Goal: Task Accomplishment & Management: Manage account settings

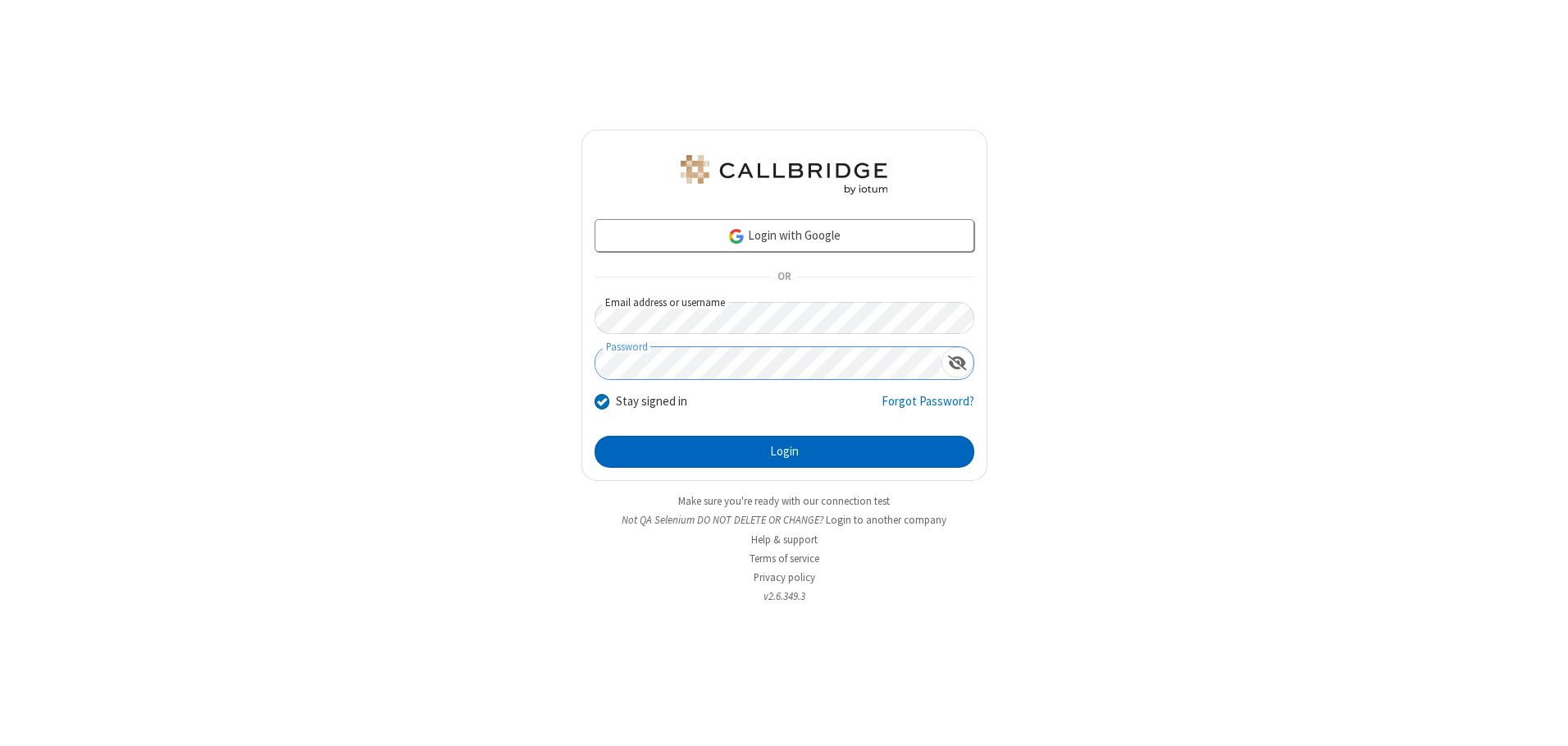
click at [784, 452] on button "Login" at bounding box center [784, 452] width 380 height 33
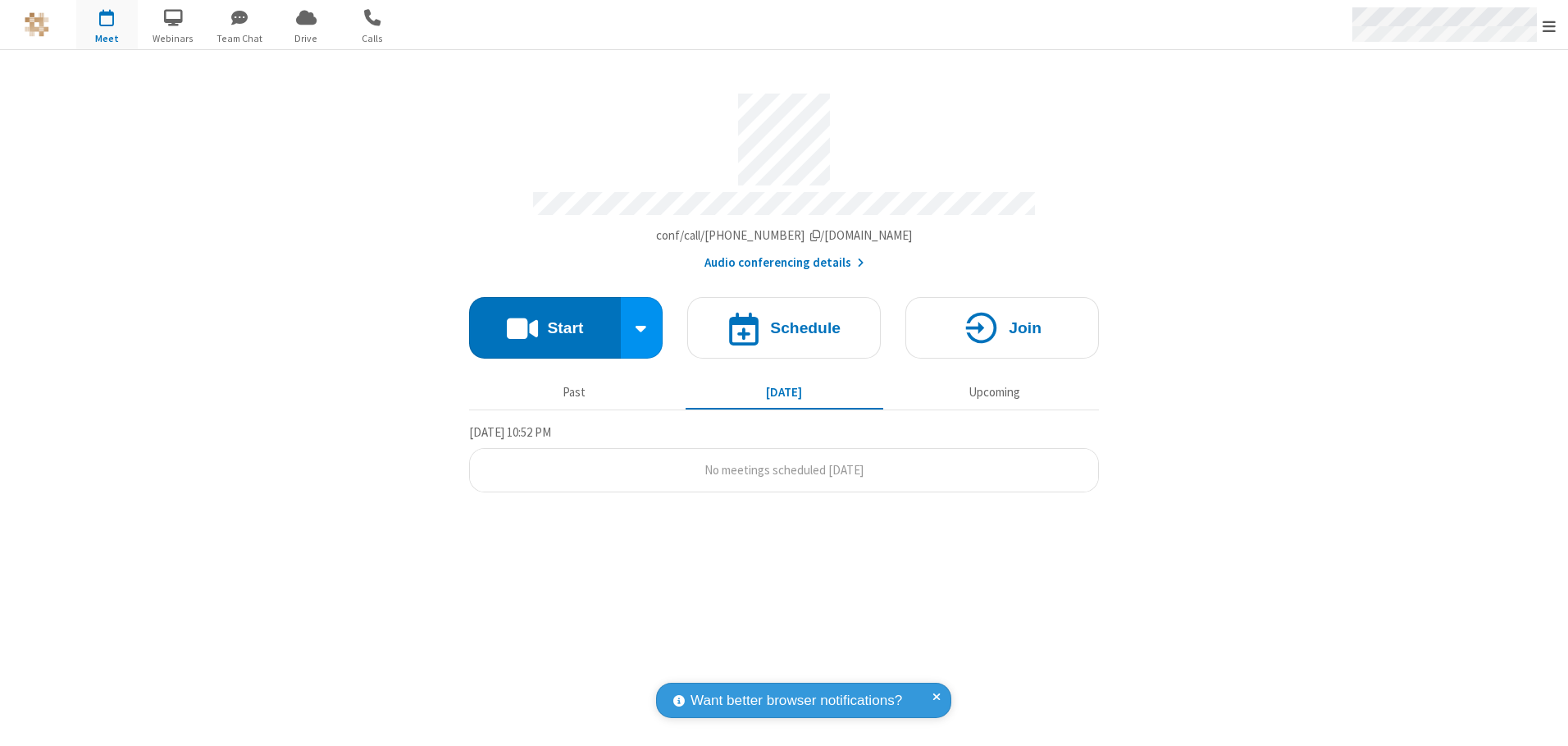
click at [1550, 25] on span "Open menu" at bounding box center [1549, 26] width 14 height 16
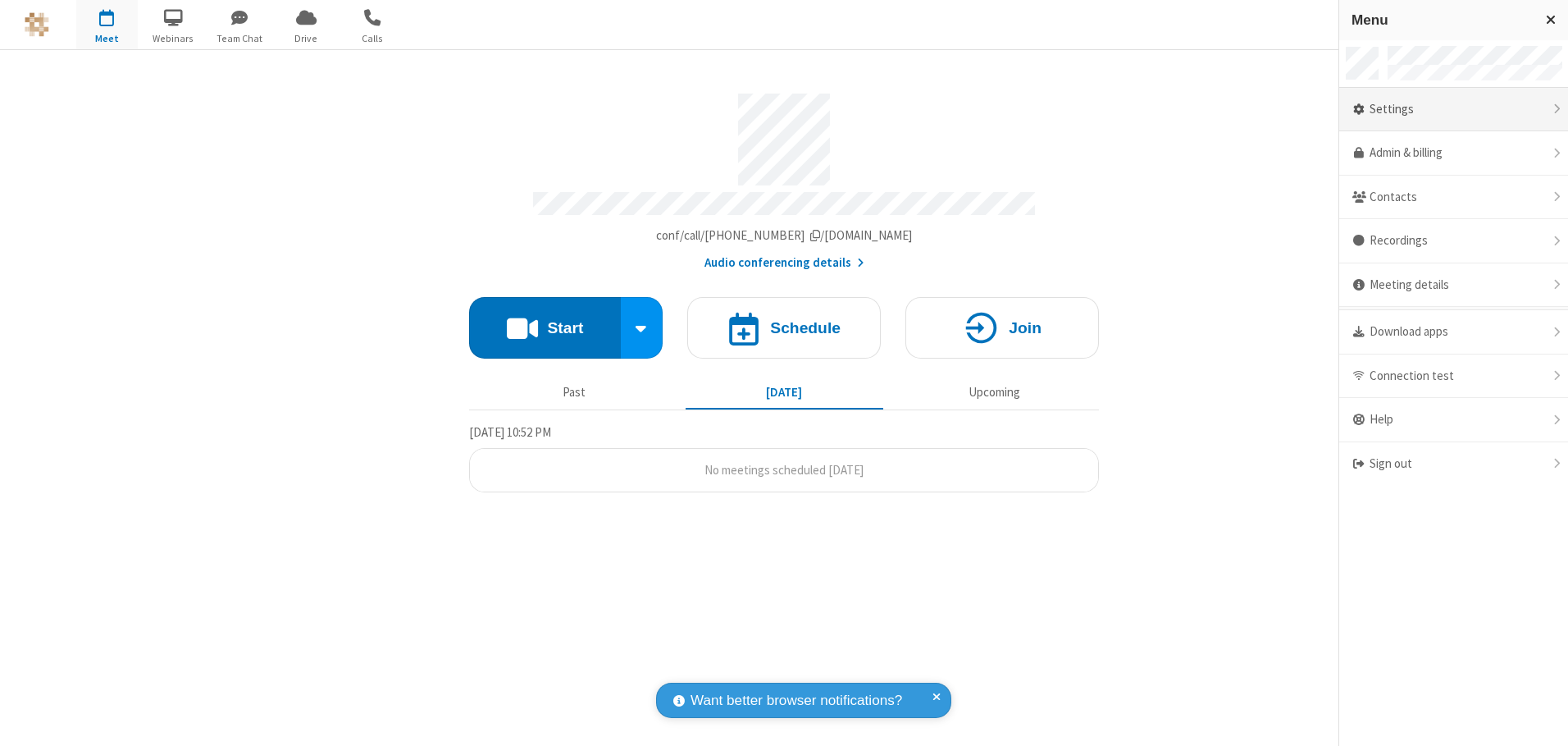
click at [1453, 109] on div "Settings" at bounding box center [1454, 109] width 229 height 44
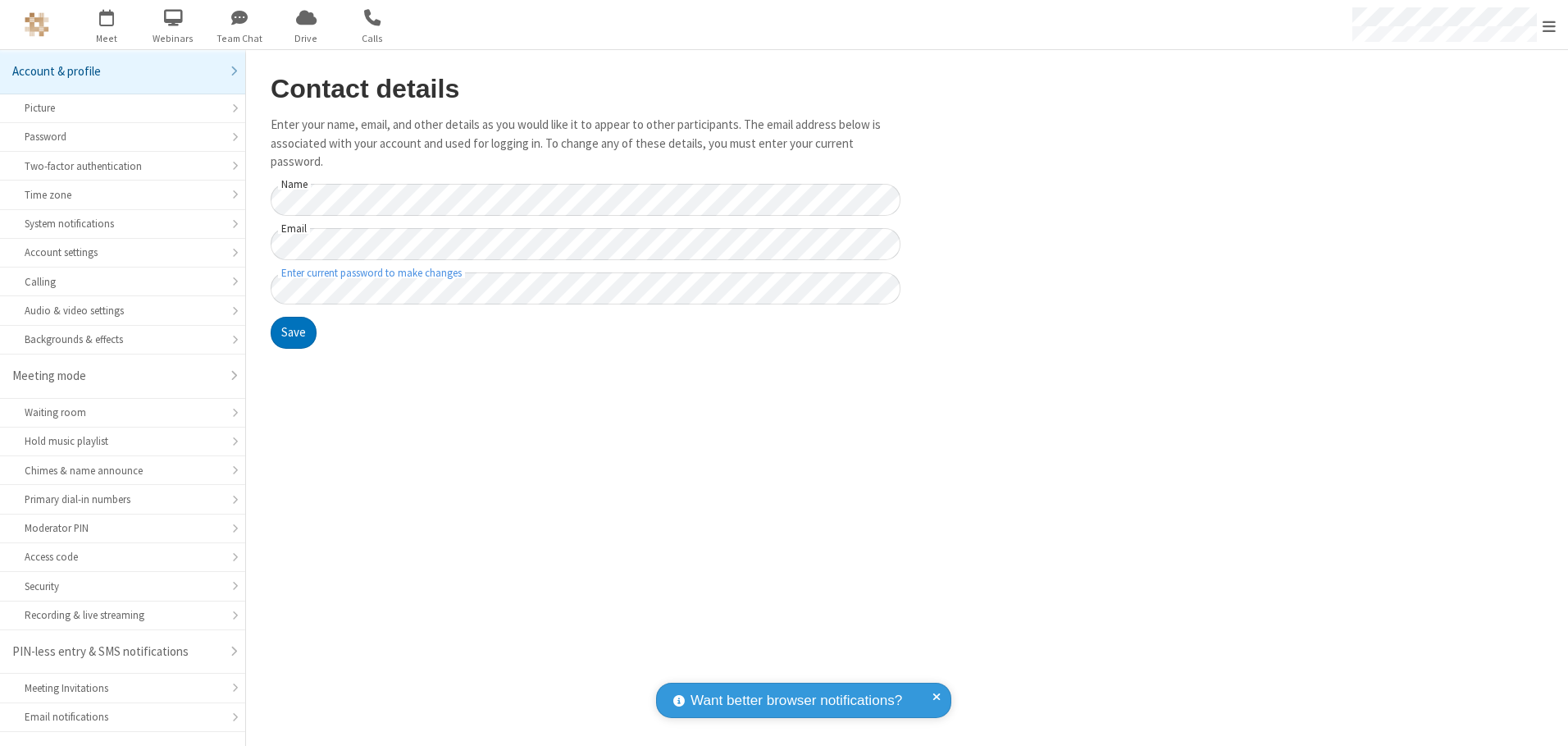
scroll to position [29, 0]
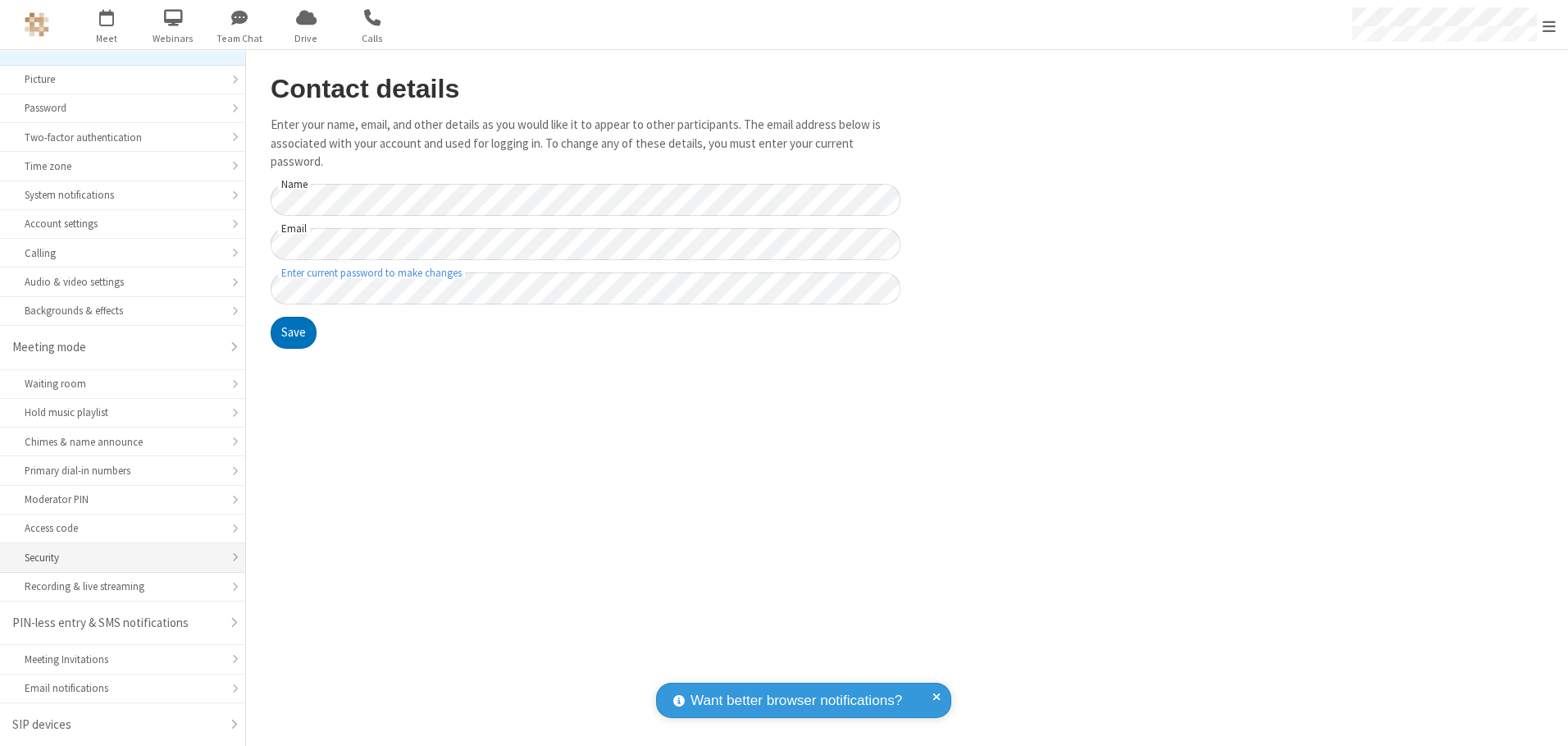
click at [116, 557] on div "Security" at bounding box center [122, 557] width 196 height 15
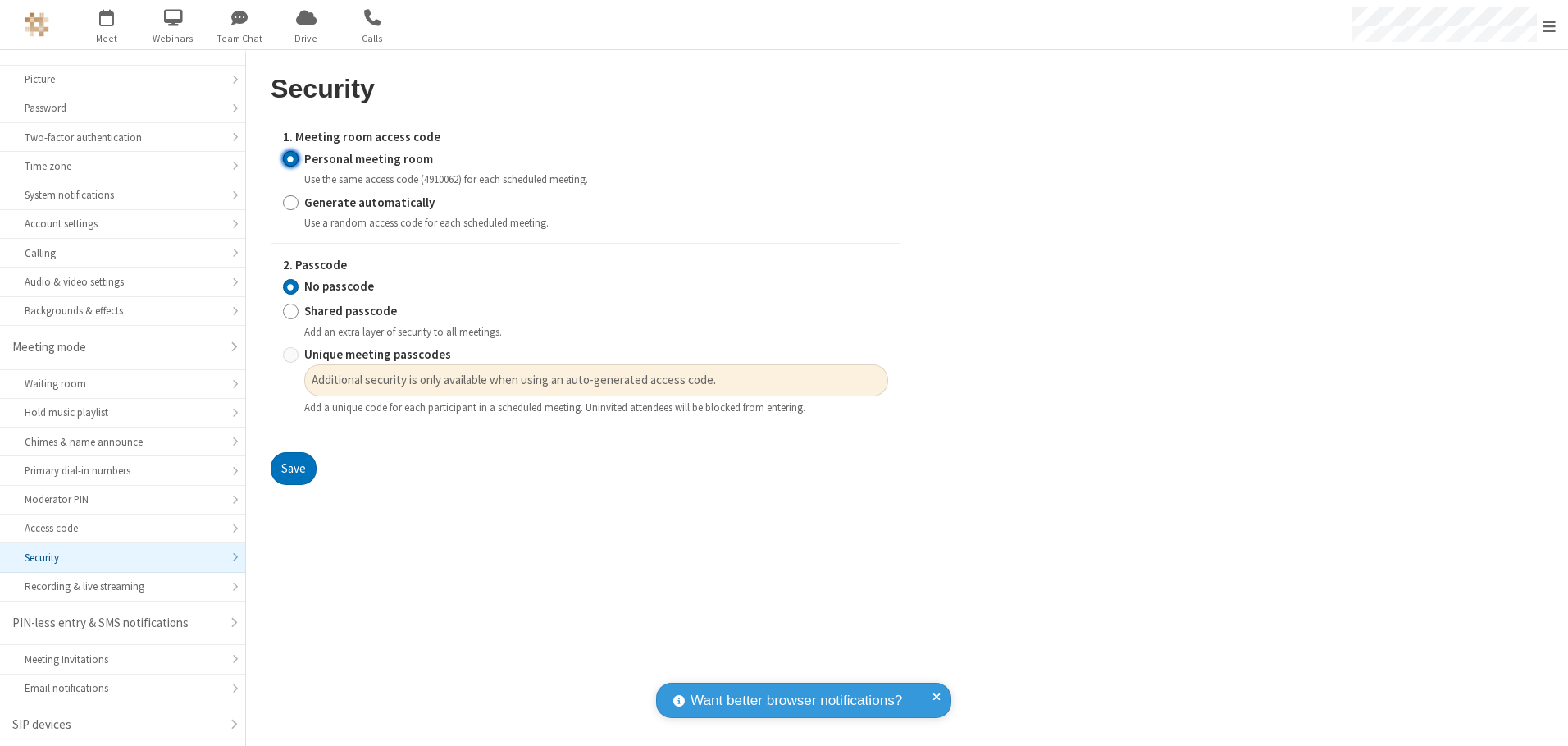
click at [291, 158] on input "Personal meeting room" at bounding box center [290, 158] width 15 height 17
click at [291, 286] on input "No passcode" at bounding box center [290, 286] width 15 height 17
click at [292, 469] on button "Save" at bounding box center [293, 469] width 46 height 33
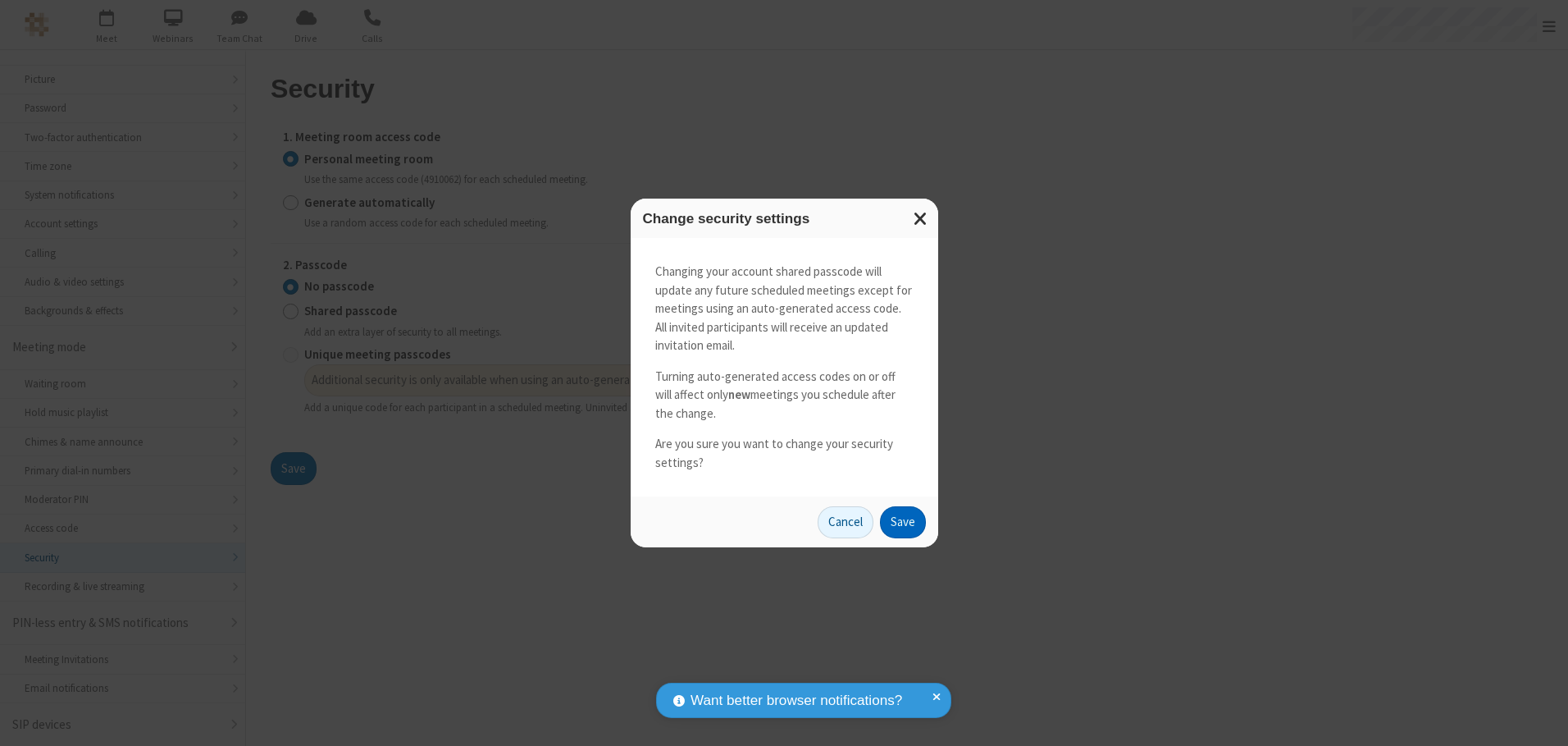
click at [903, 522] on button "Save" at bounding box center [903, 523] width 46 height 33
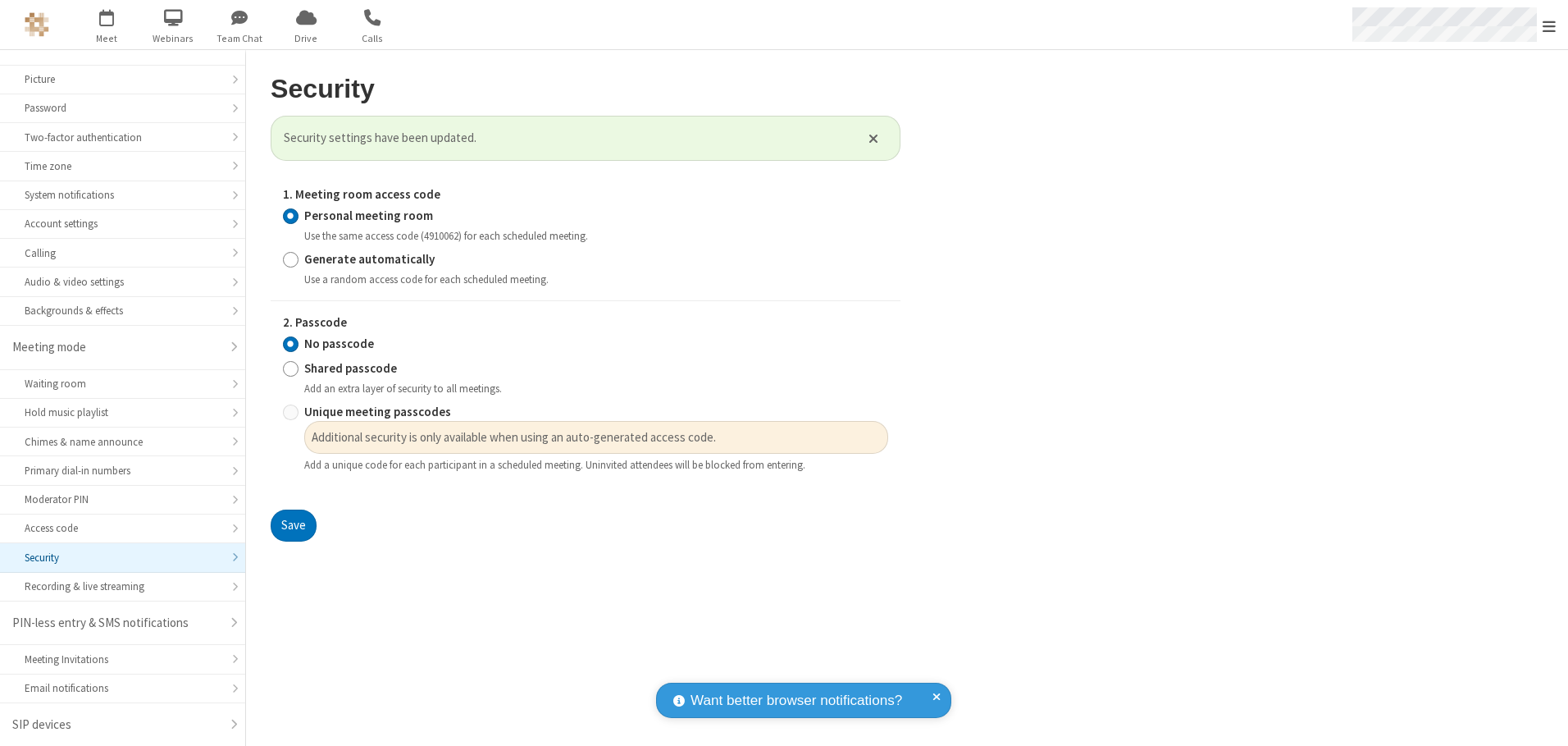
click at [1550, 25] on span "Open menu" at bounding box center [1549, 26] width 14 height 16
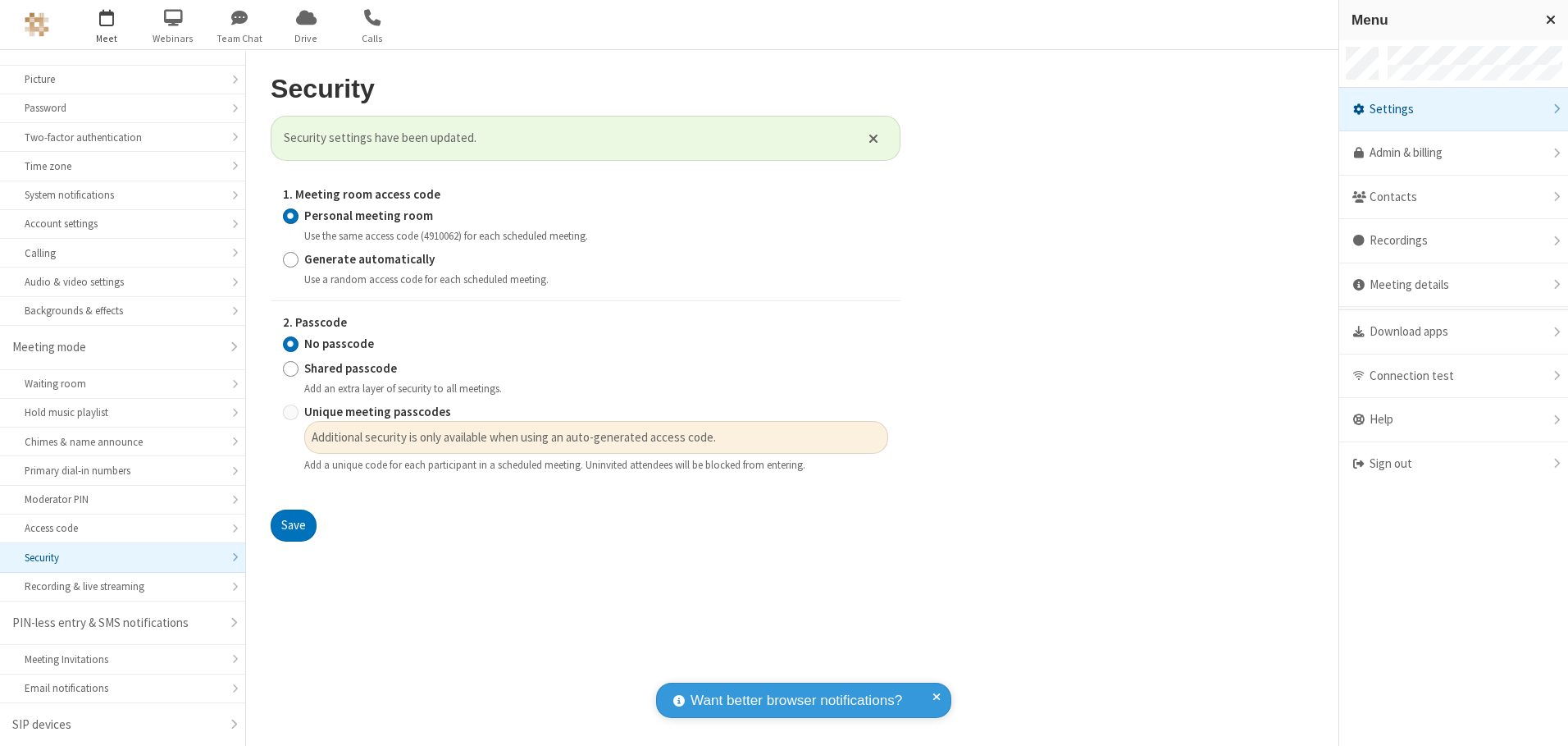
click at [107, 24] on span "button" at bounding box center [107, 17] width 61 height 28
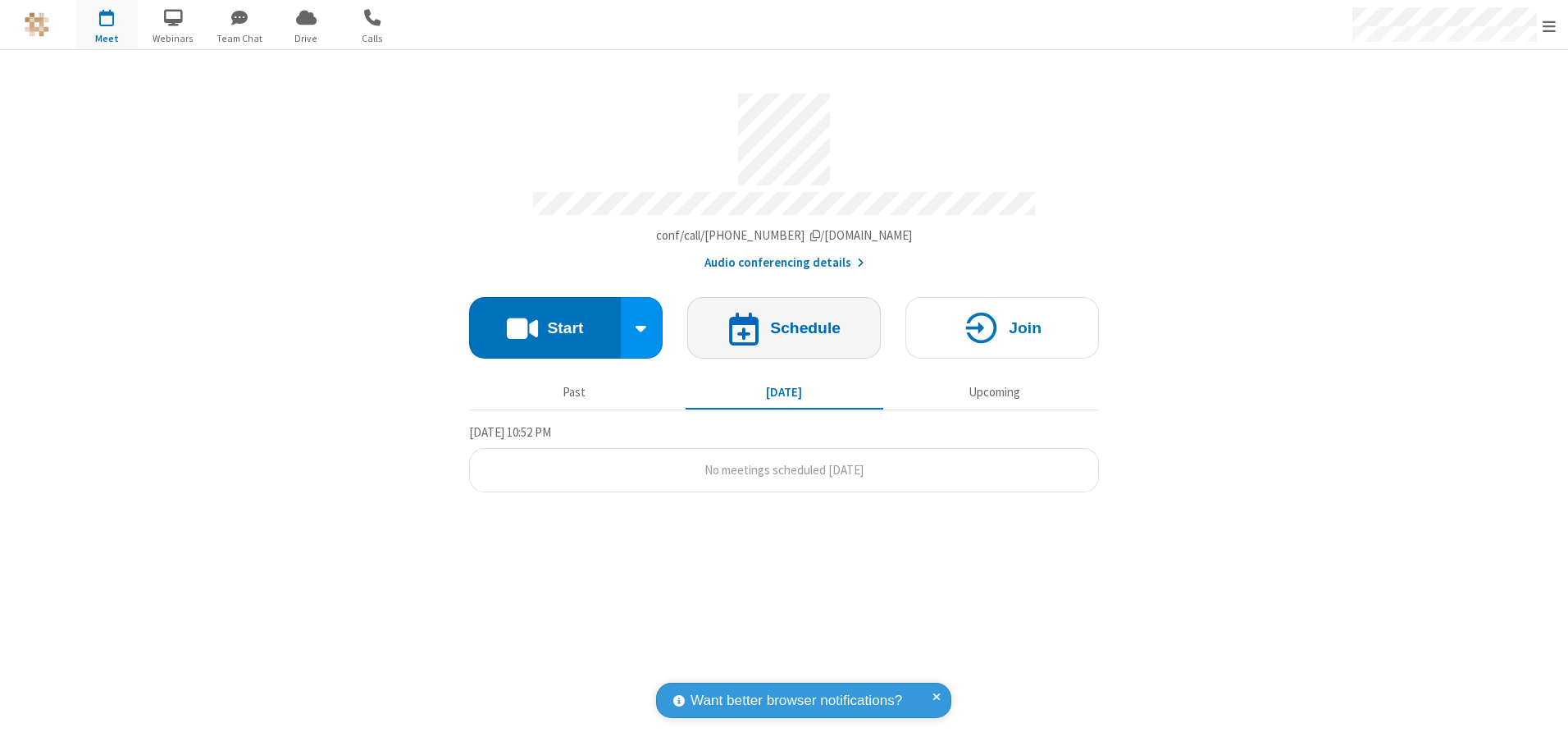
click at [784, 322] on h4 "Schedule" at bounding box center [805, 327] width 70 height 15
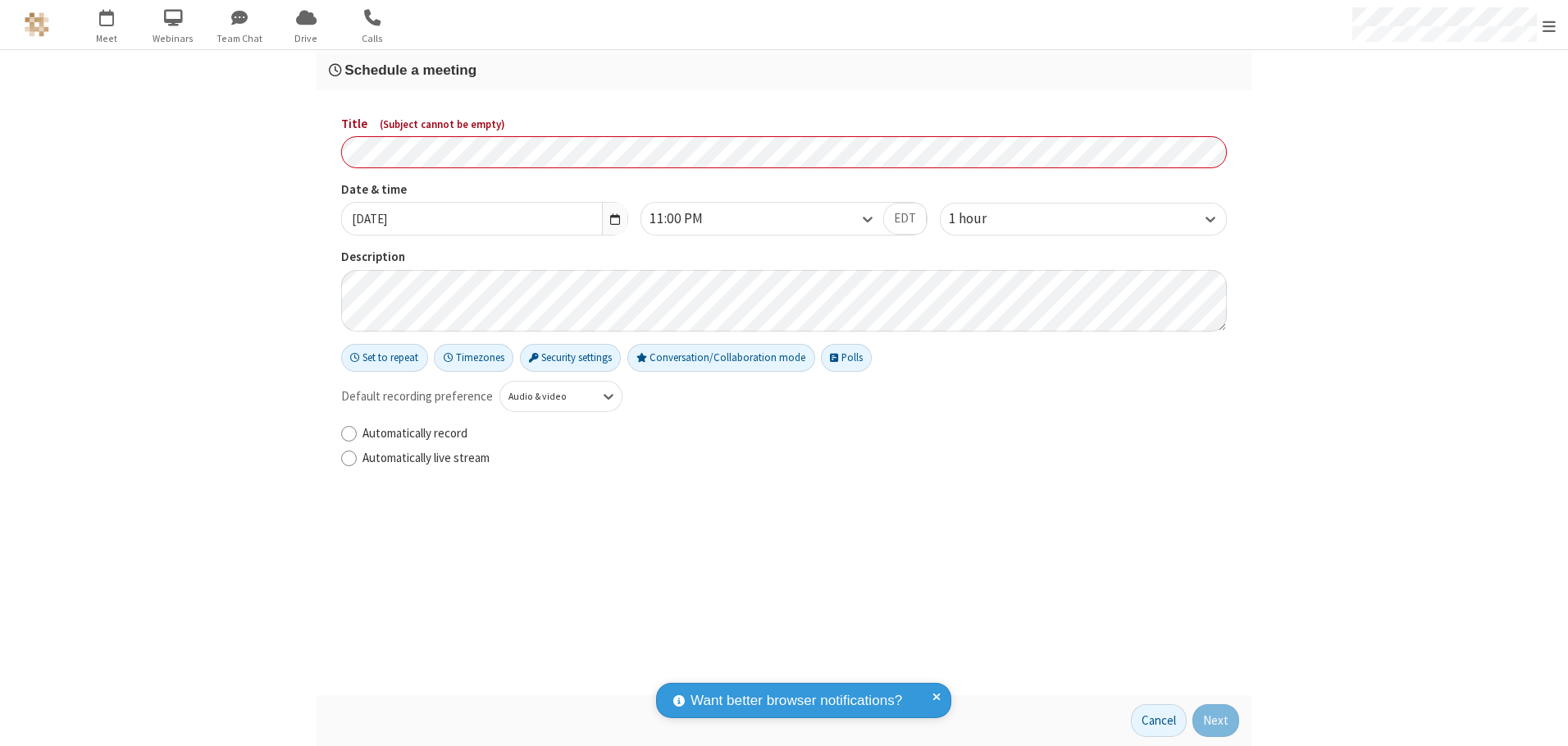
click at [784, 70] on h3 "Schedule a meeting" at bounding box center [784, 70] width 911 height 15
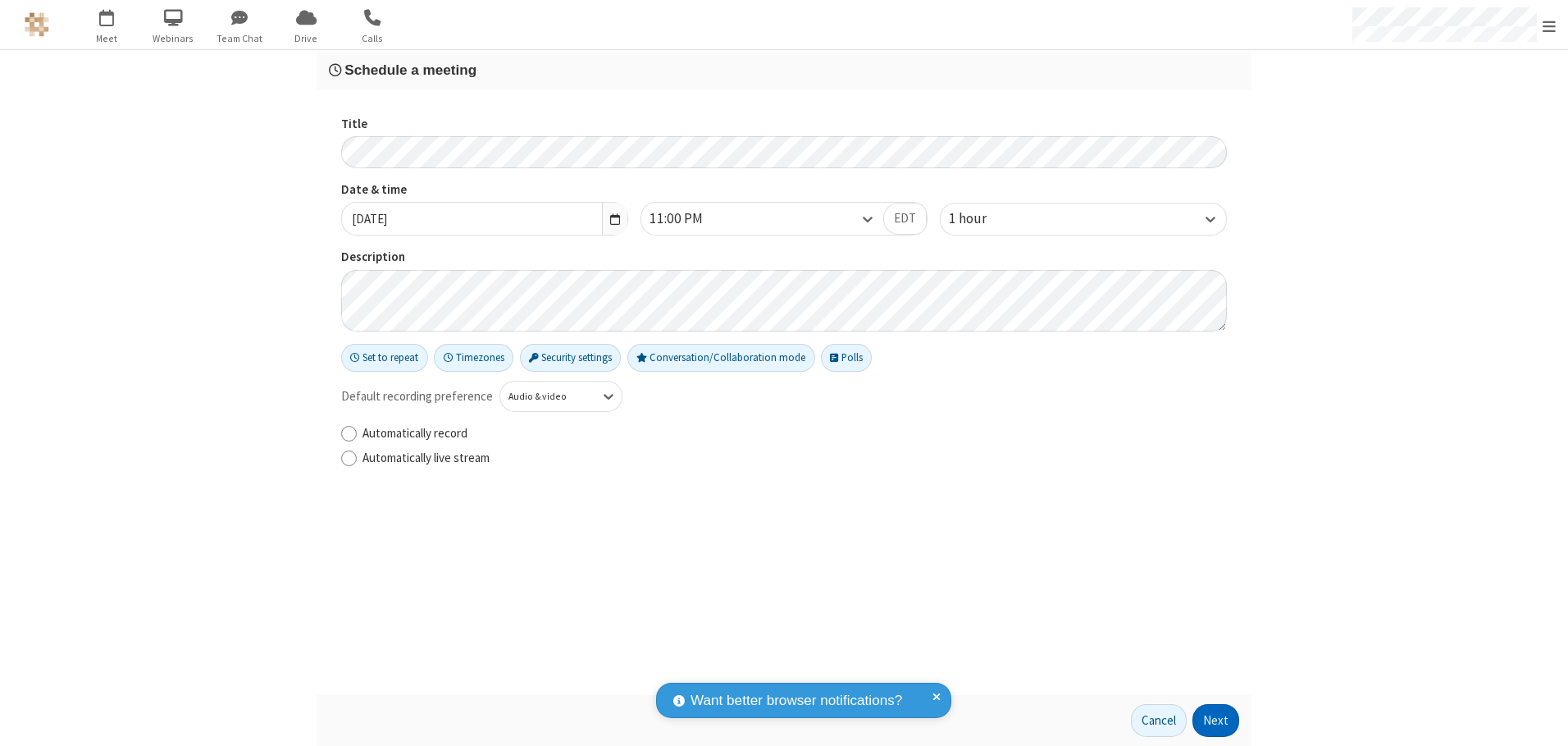
click at [1217, 721] on button "Next" at bounding box center [1216, 721] width 47 height 33
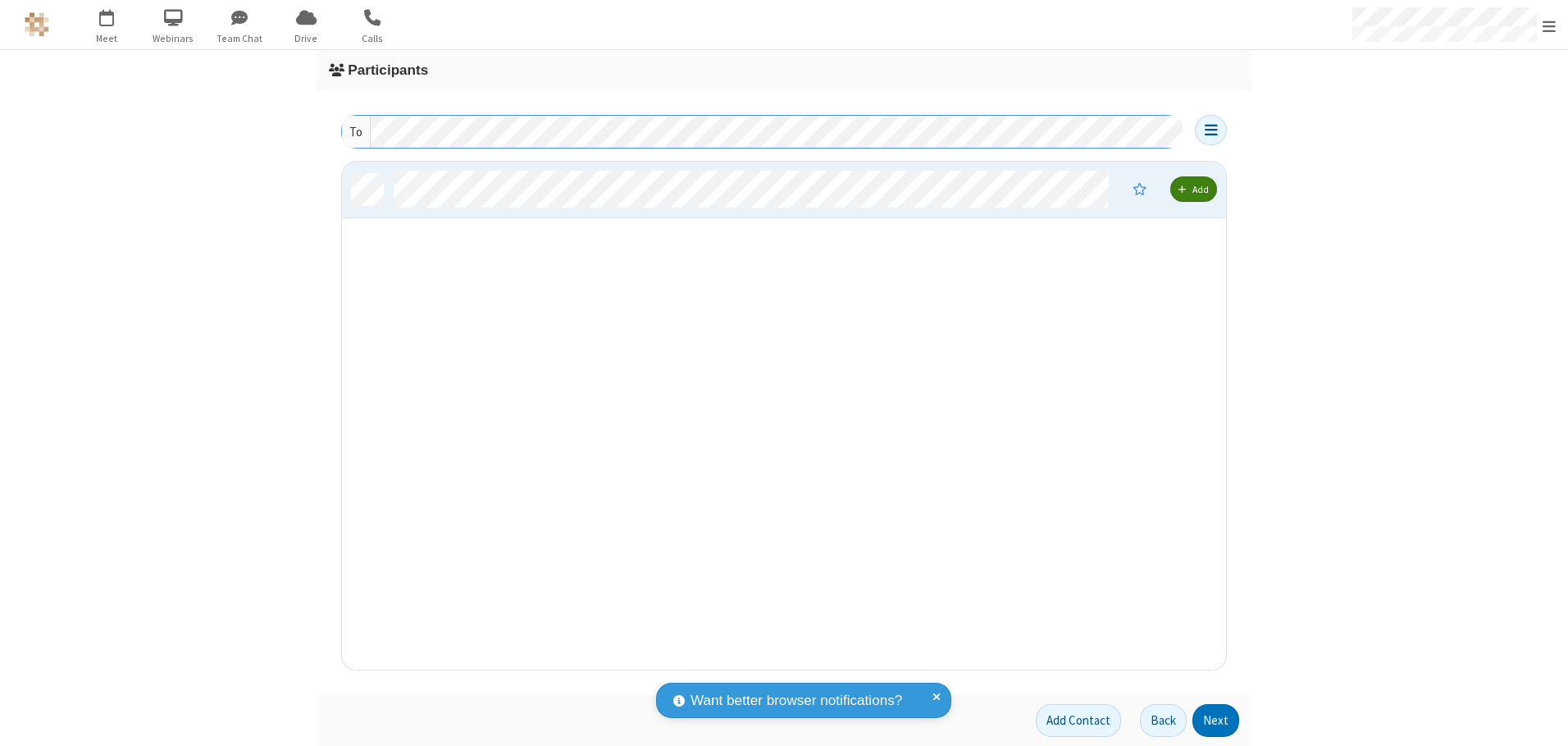
scroll to position [496, 872]
click at [1217, 721] on button "Next" at bounding box center [1216, 721] width 47 height 33
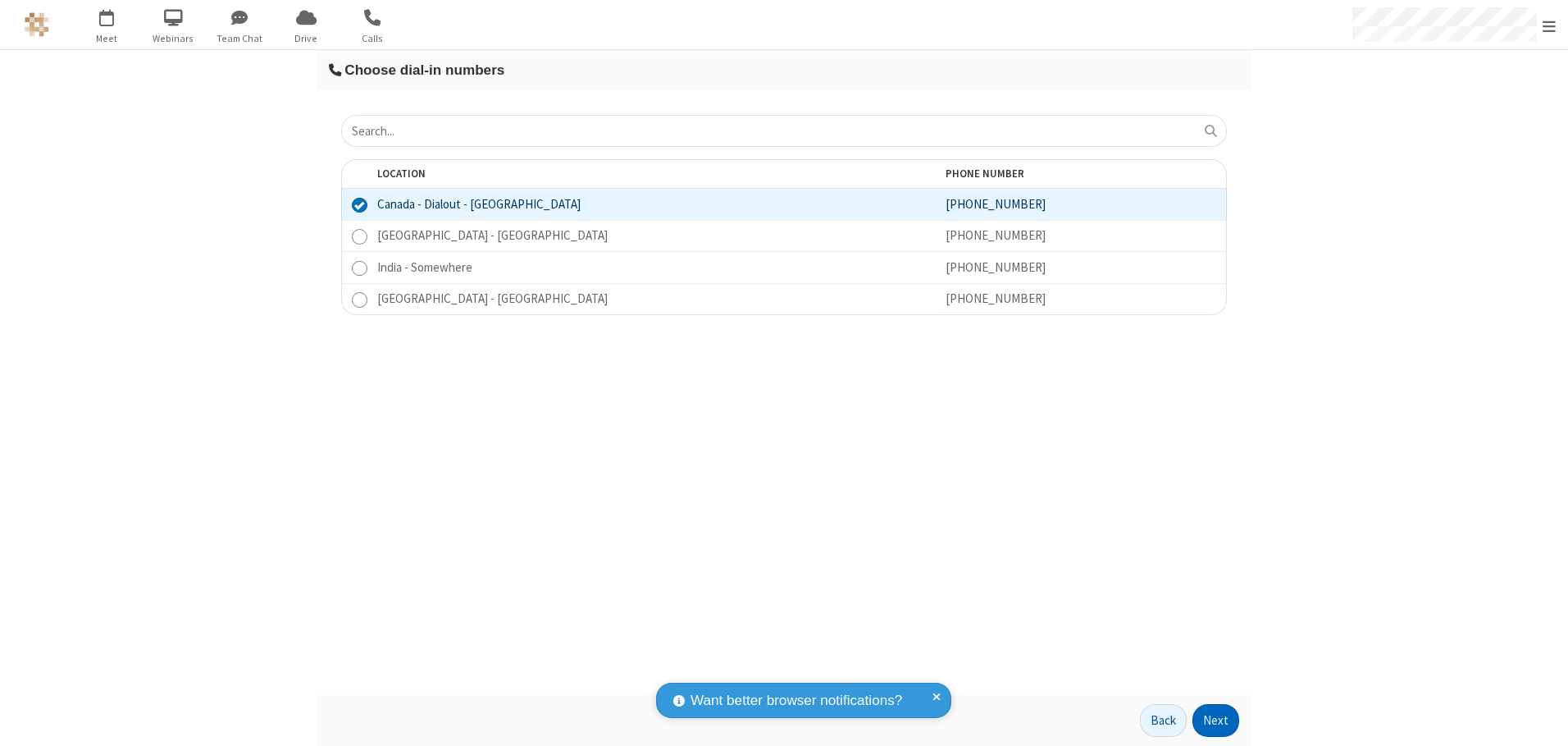
click at [1217, 721] on button "Next" at bounding box center [1216, 721] width 47 height 33
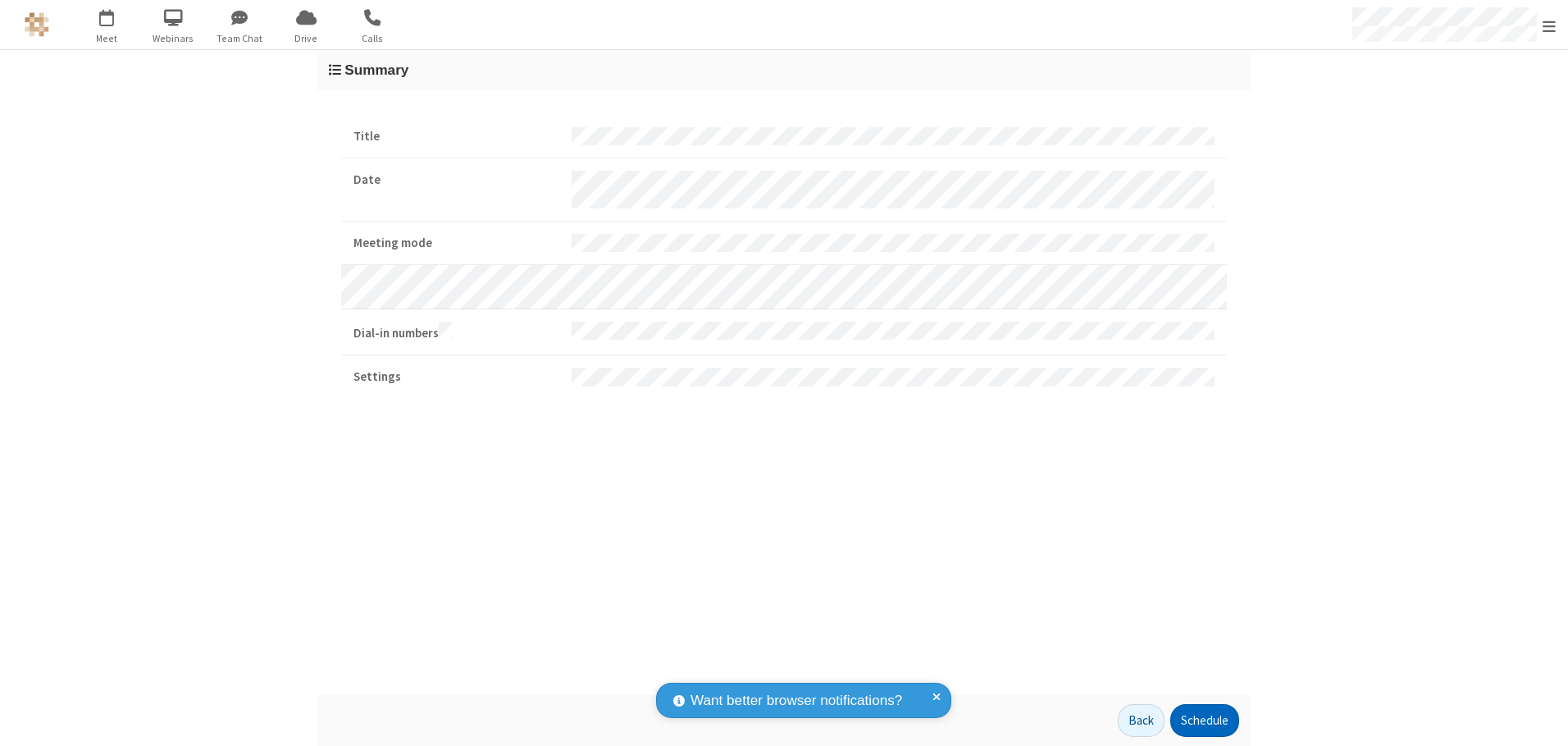
click at [1204, 721] on button "Schedule" at bounding box center [1205, 721] width 69 height 33
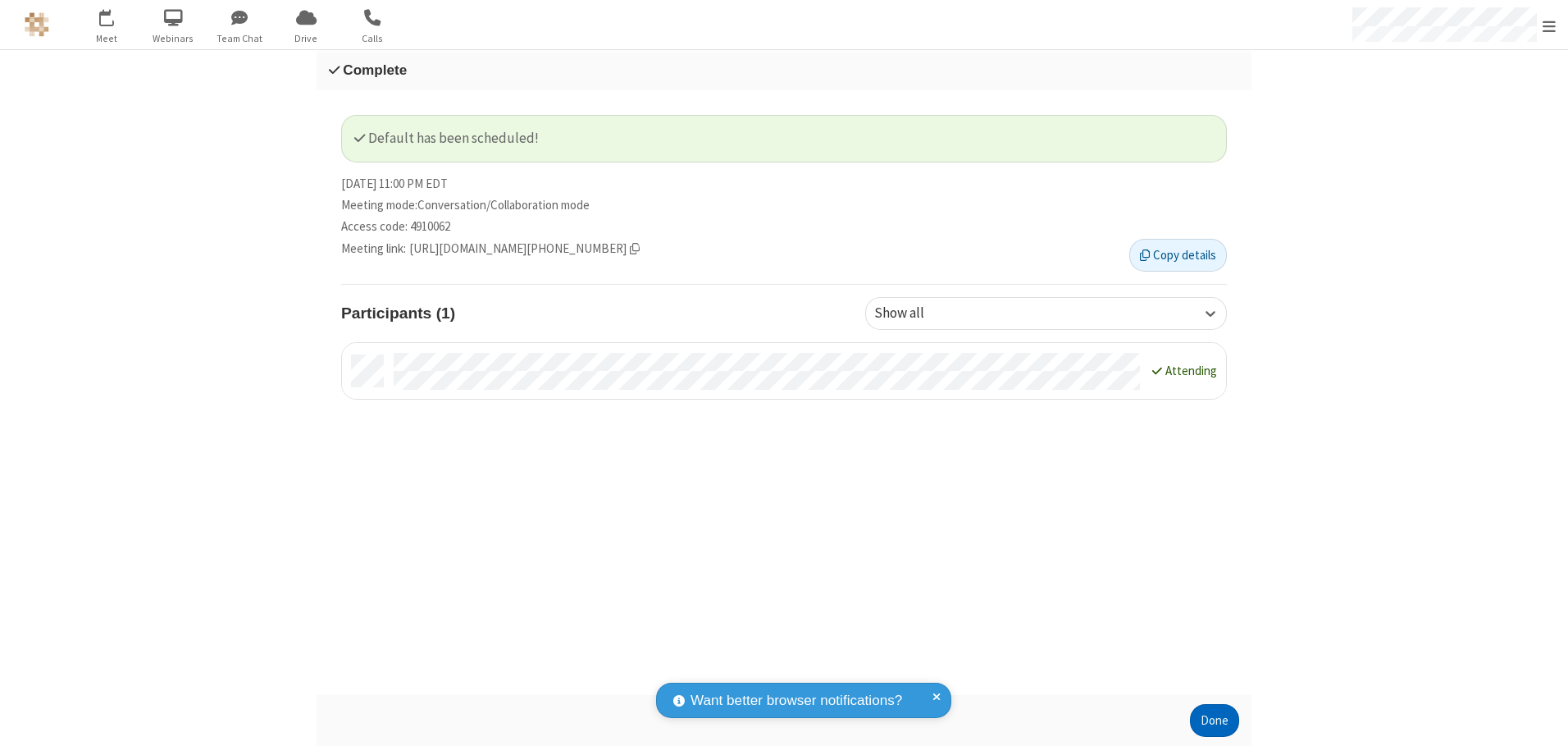
click at [1215, 721] on button "Done" at bounding box center [1215, 721] width 50 height 33
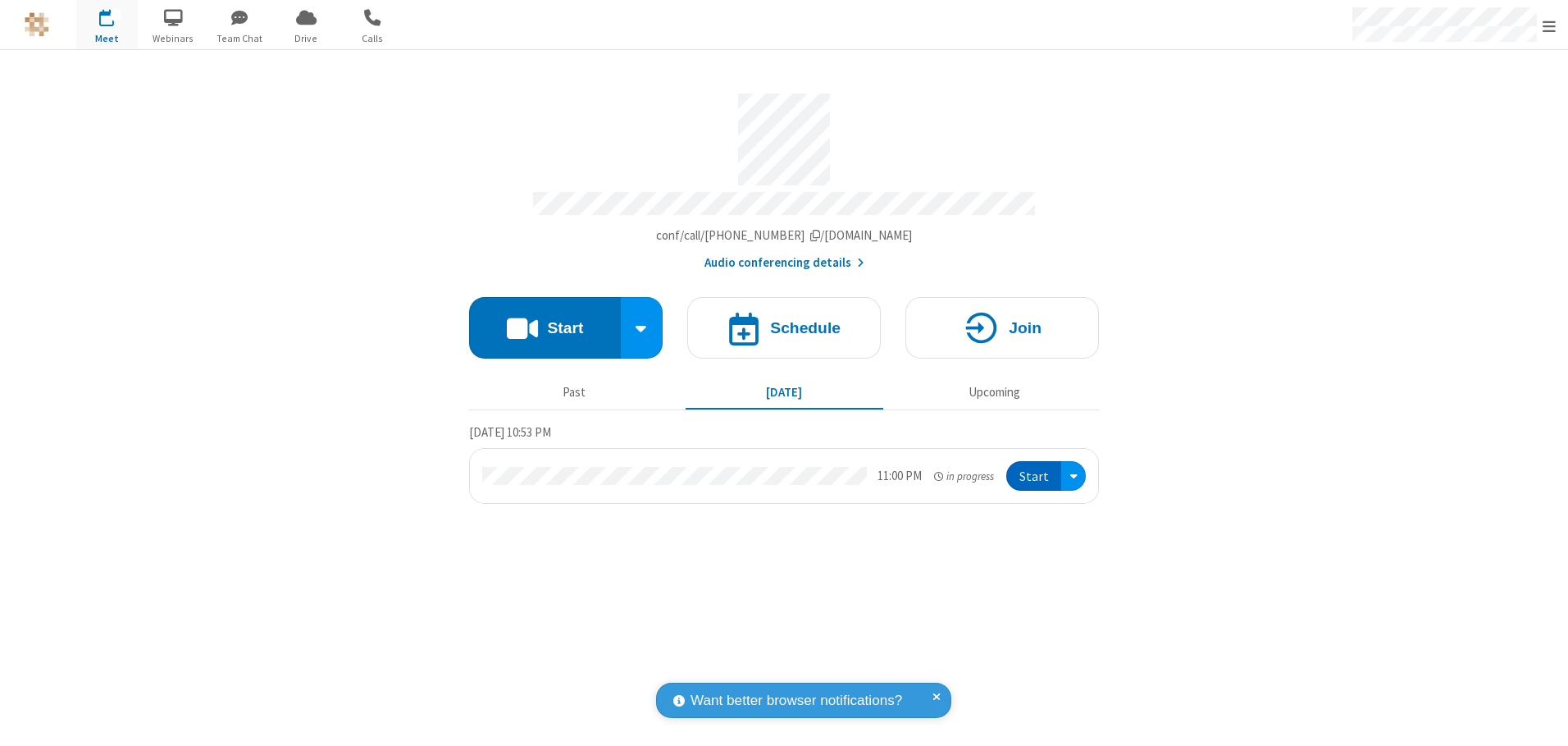
click at [1035, 471] on button "Start" at bounding box center [1034, 477] width 55 height 31
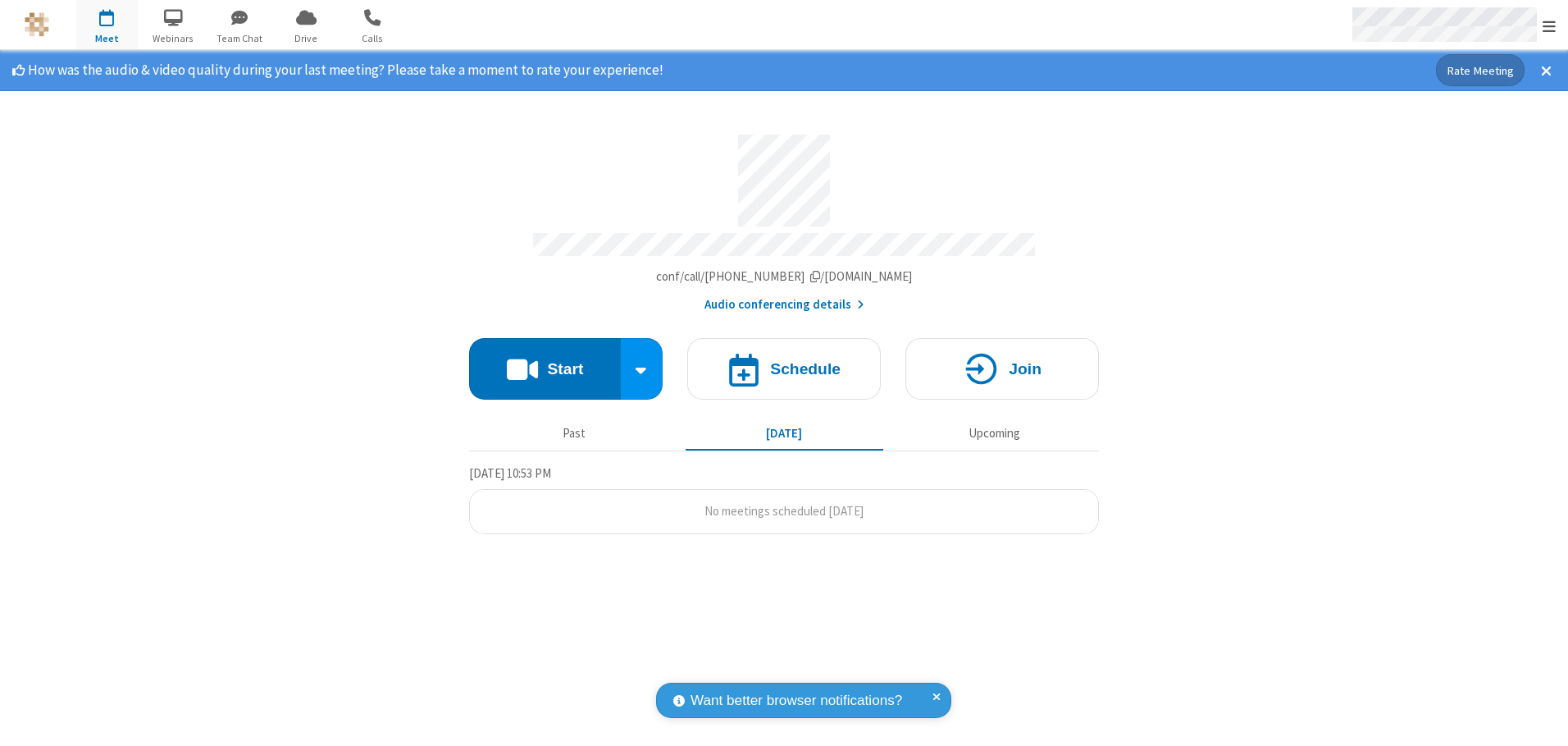
click at [1550, 25] on span "Open menu" at bounding box center [1549, 26] width 14 height 16
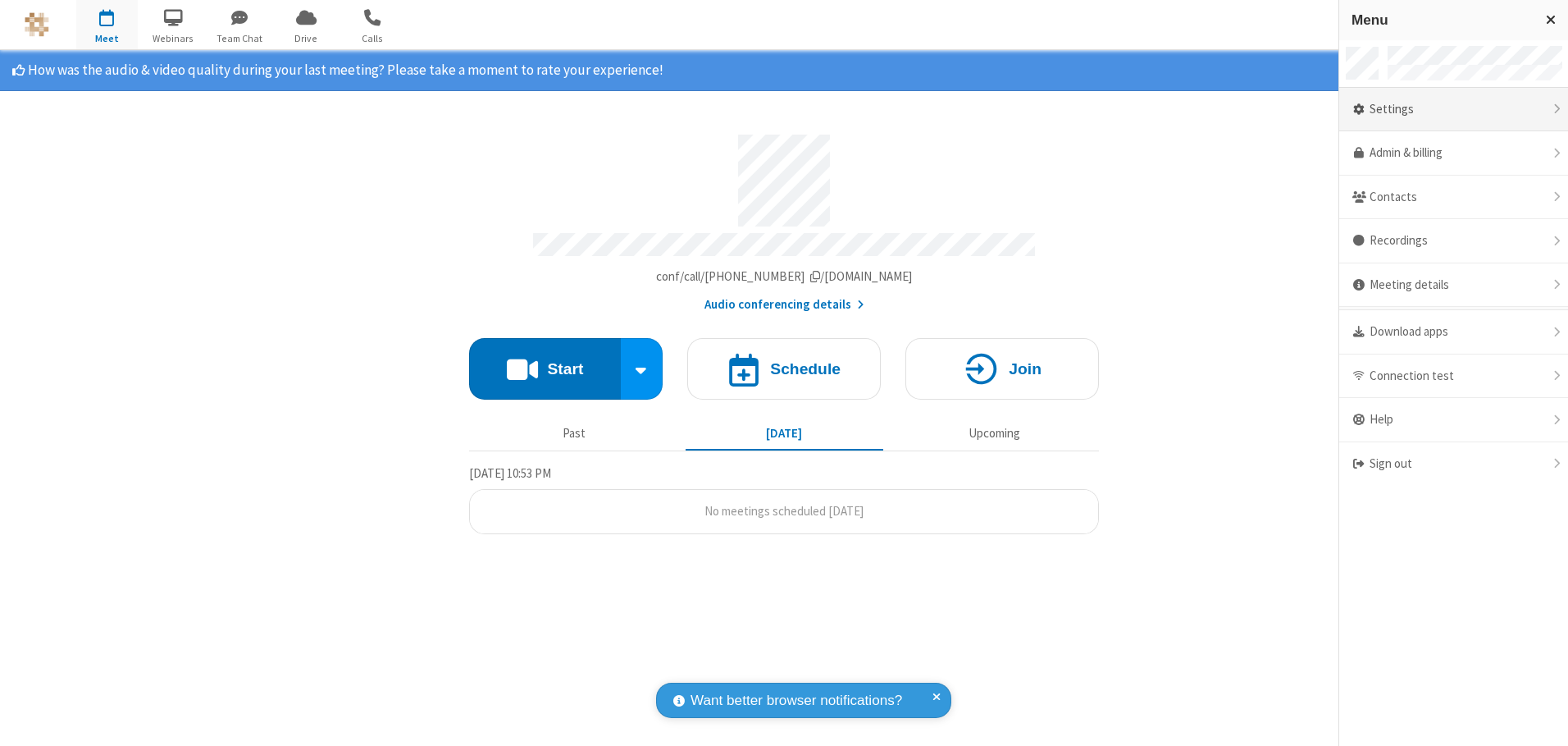
click at [1453, 109] on div "Settings" at bounding box center [1454, 109] width 229 height 44
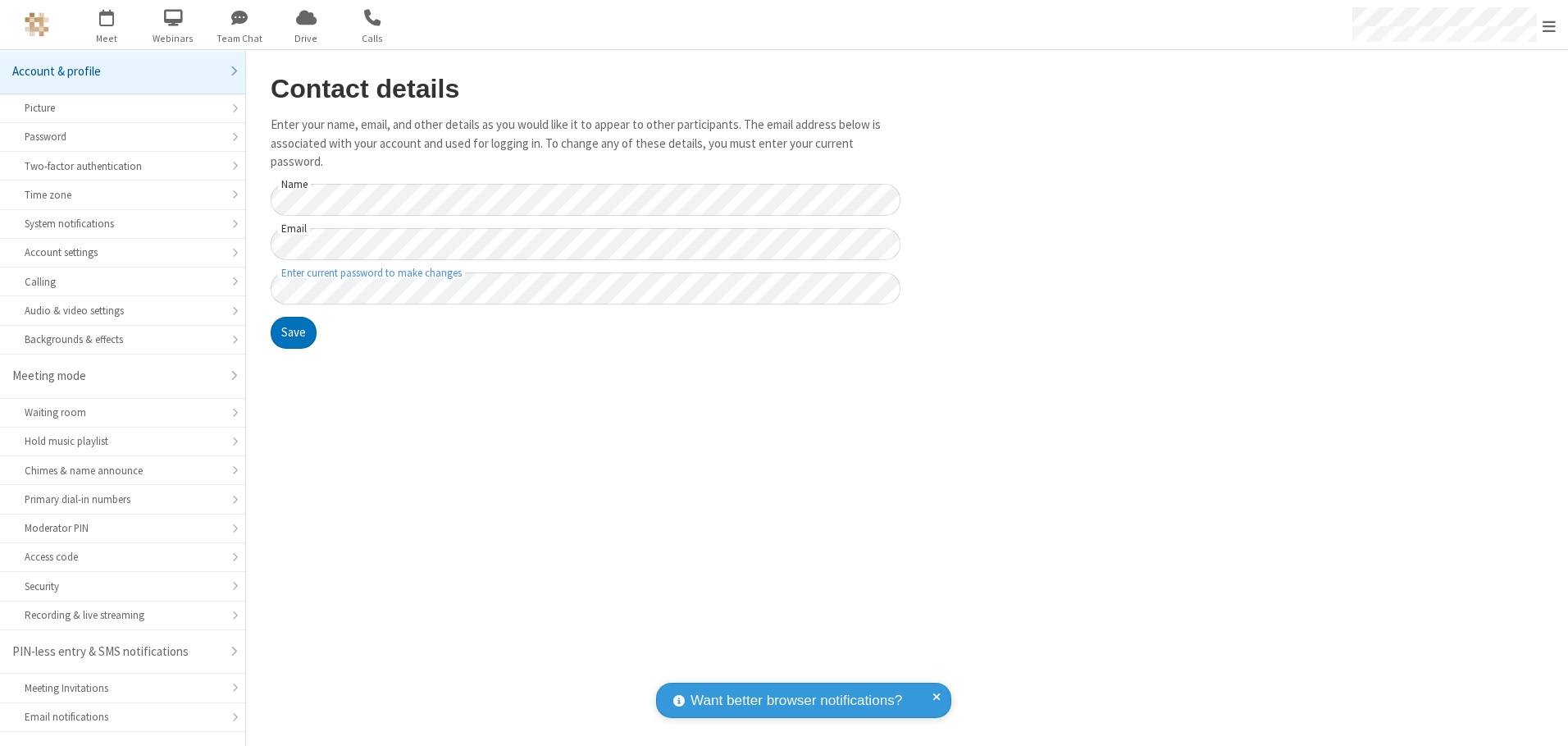
scroll to position [29, 0]
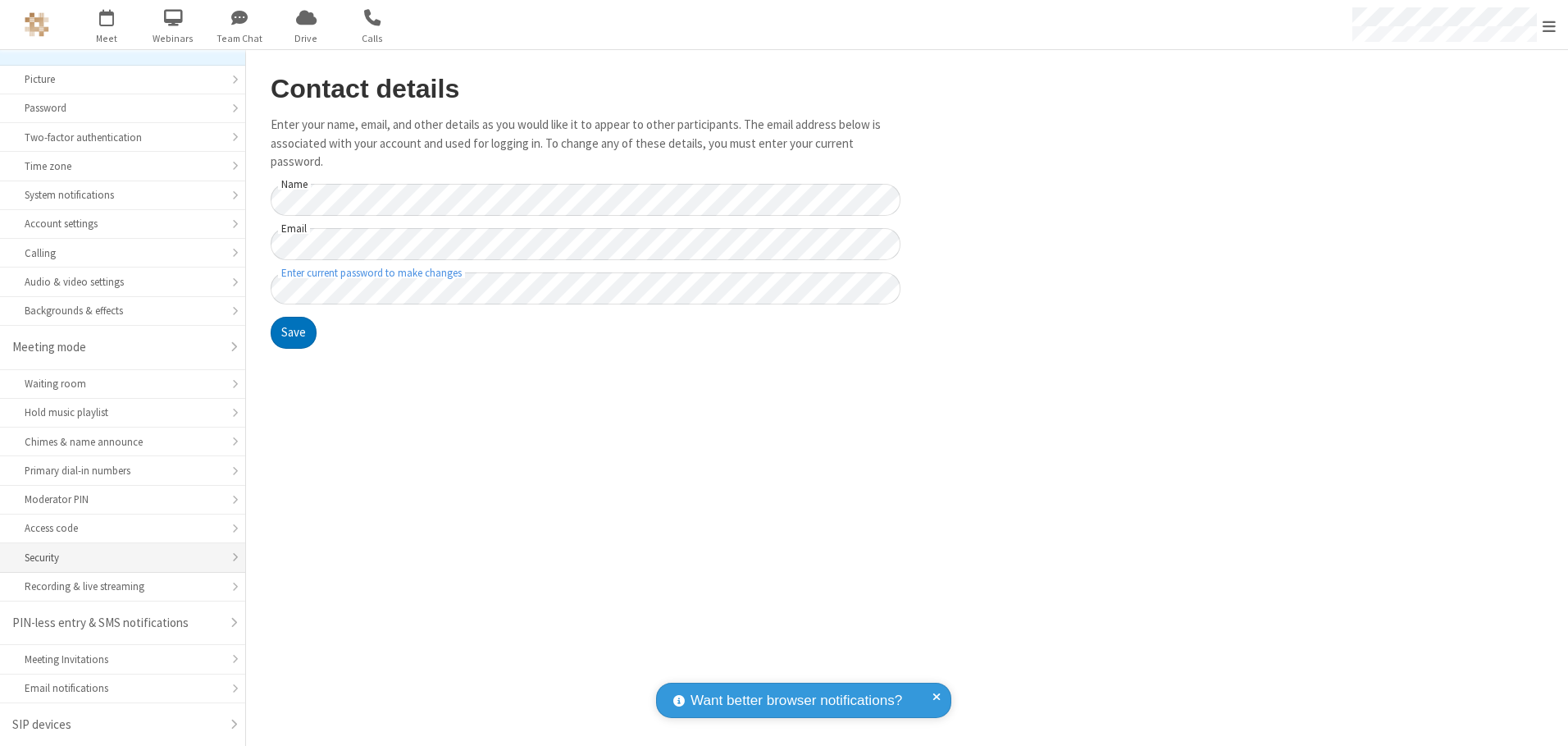
click at [116, 557] on div "Security" at bounding box center [122, 557] width 196 height 15
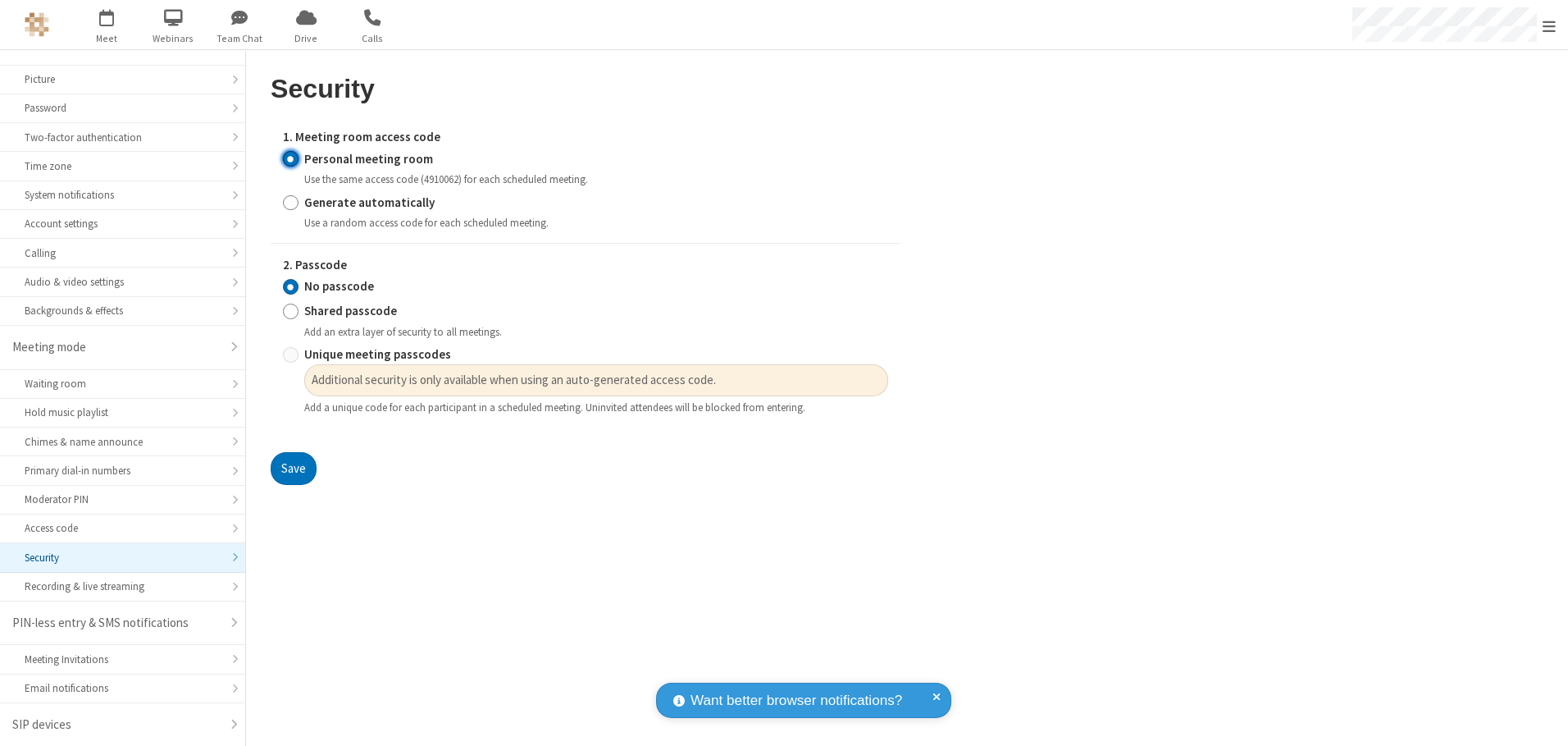
click at [291, 158] on input "Personal meeting room" at bounding box center [290, 158] width 15 height 17
click at [291, 286] on input "No passcode" at bounding box center [290, 286] width 15 height 17
click at [292, 469] on button "Save" at bounding box center [293, 469] width 46 height 33
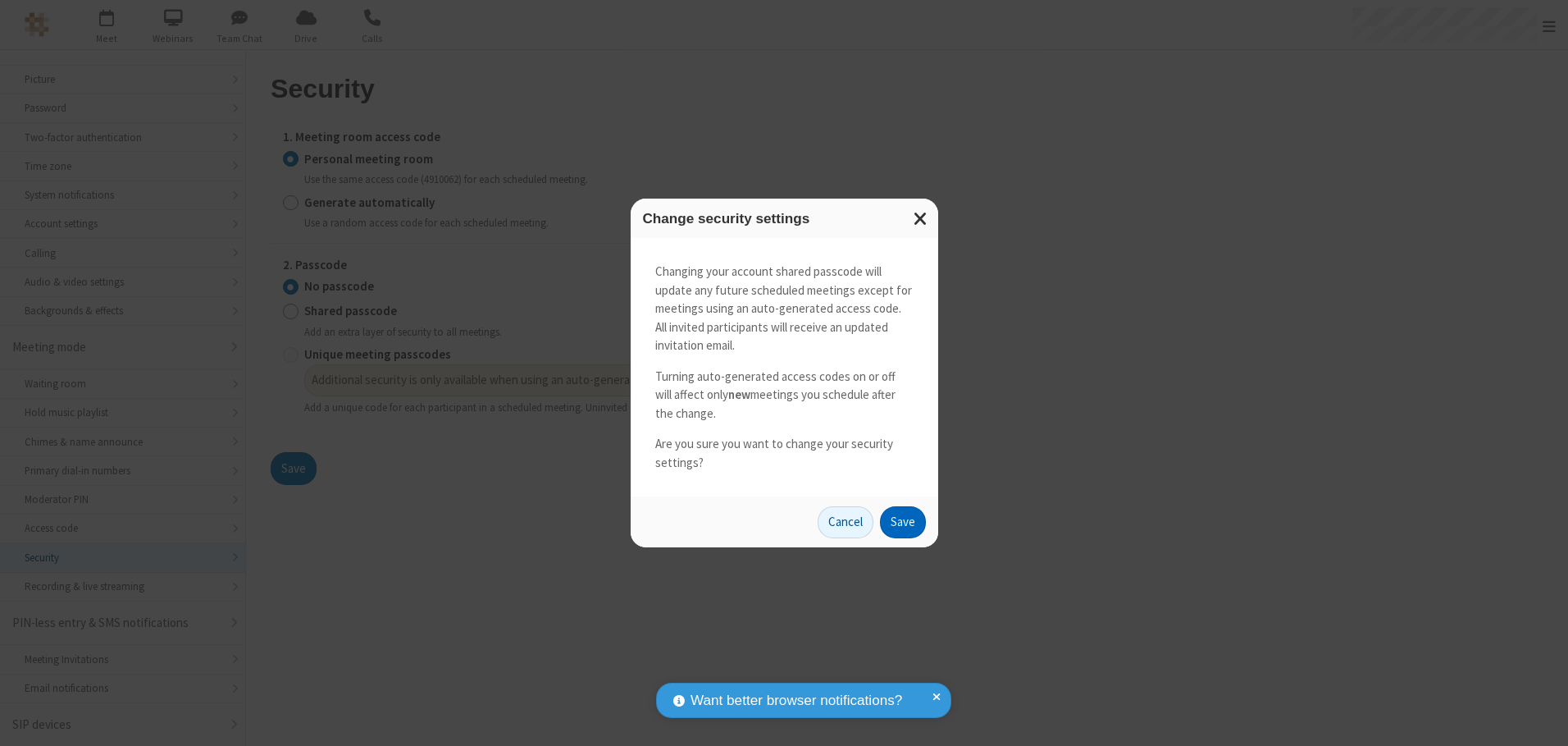
click at [903, 522] on button "Save" at bounding box center [903, 523] width 46 height 33
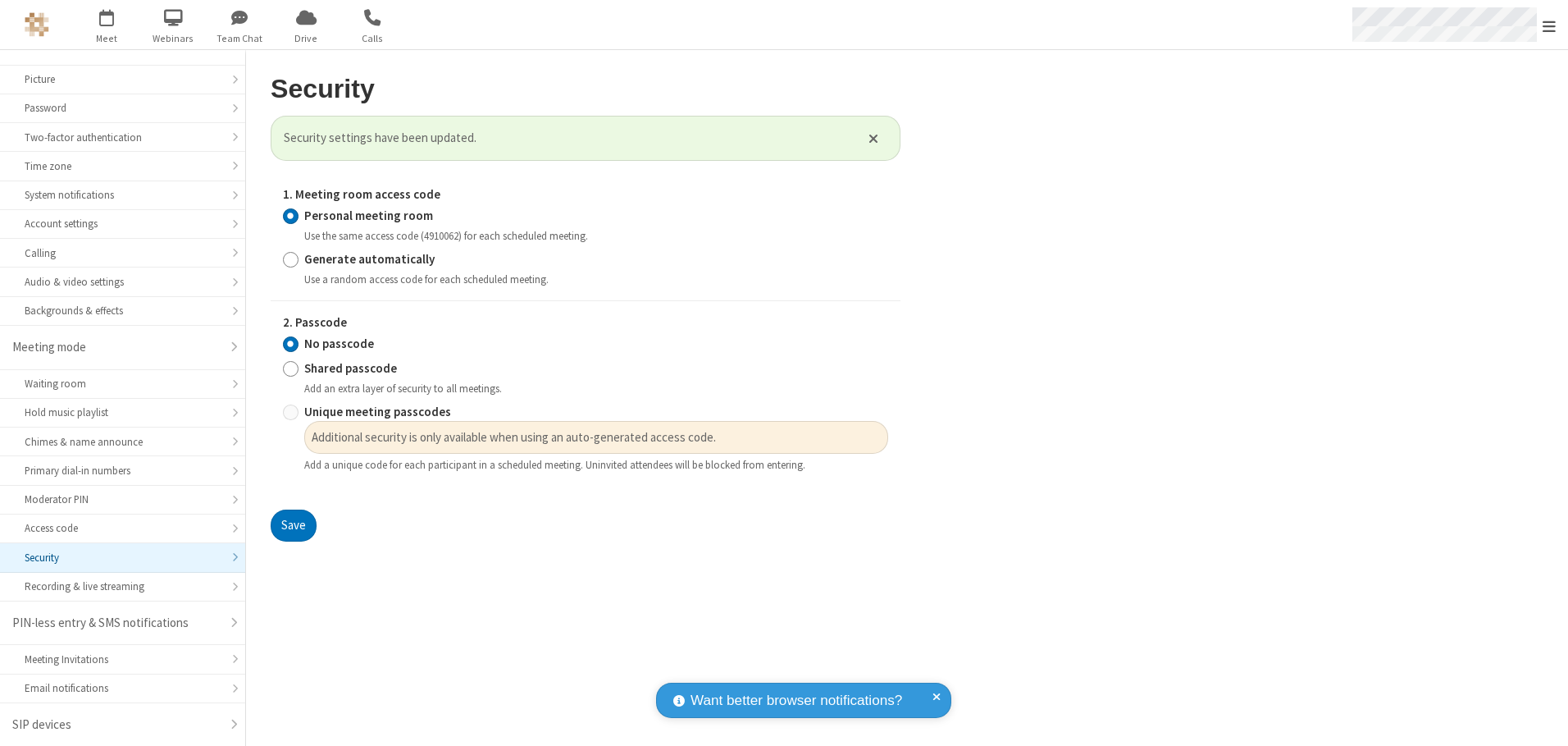
click at [1550, 24] on span "Open menu" at bounding box center [1549, 26] width 14 height 16
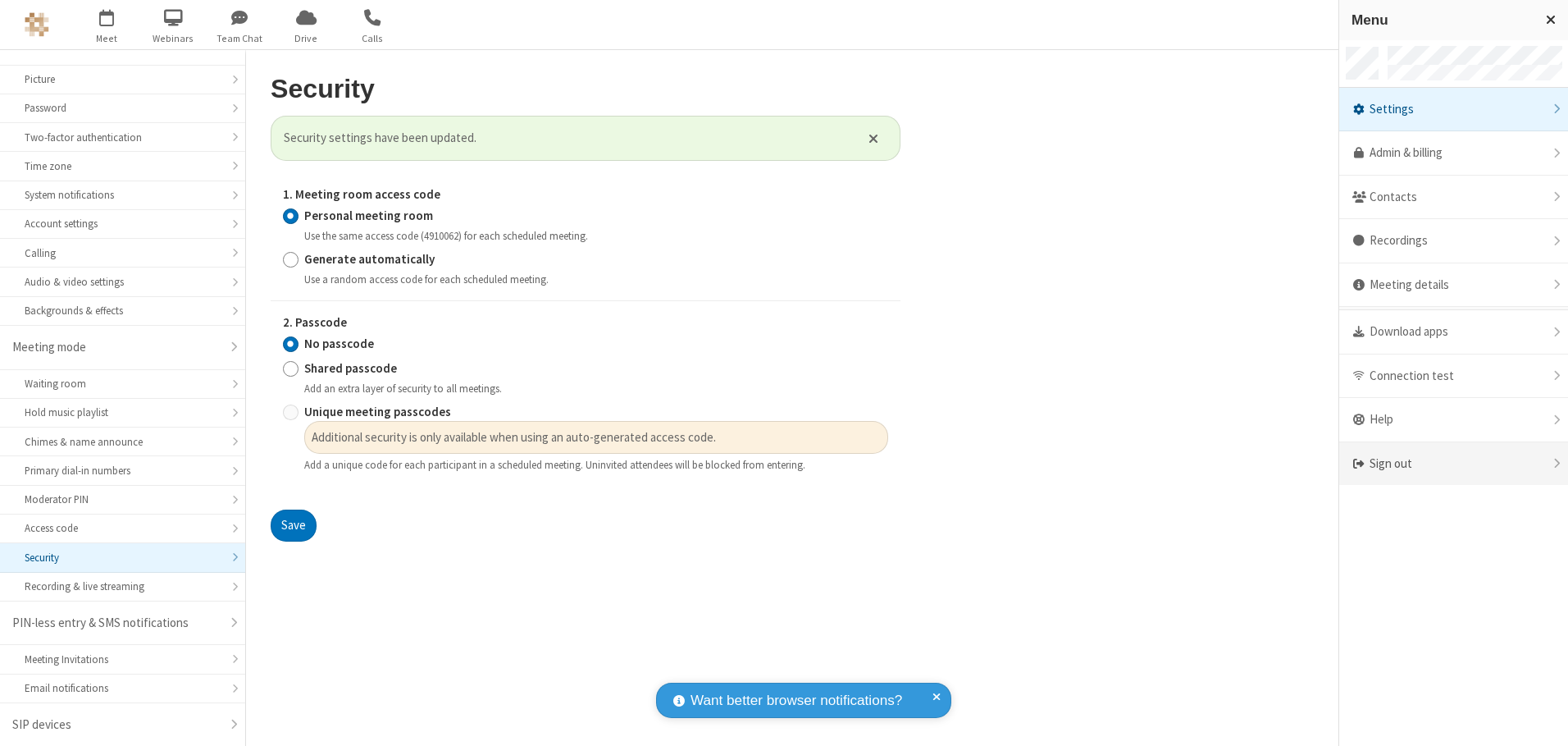
click at [1453, 463] on div "Sign out" at bounding box center [1454, 464] width 229 height 43
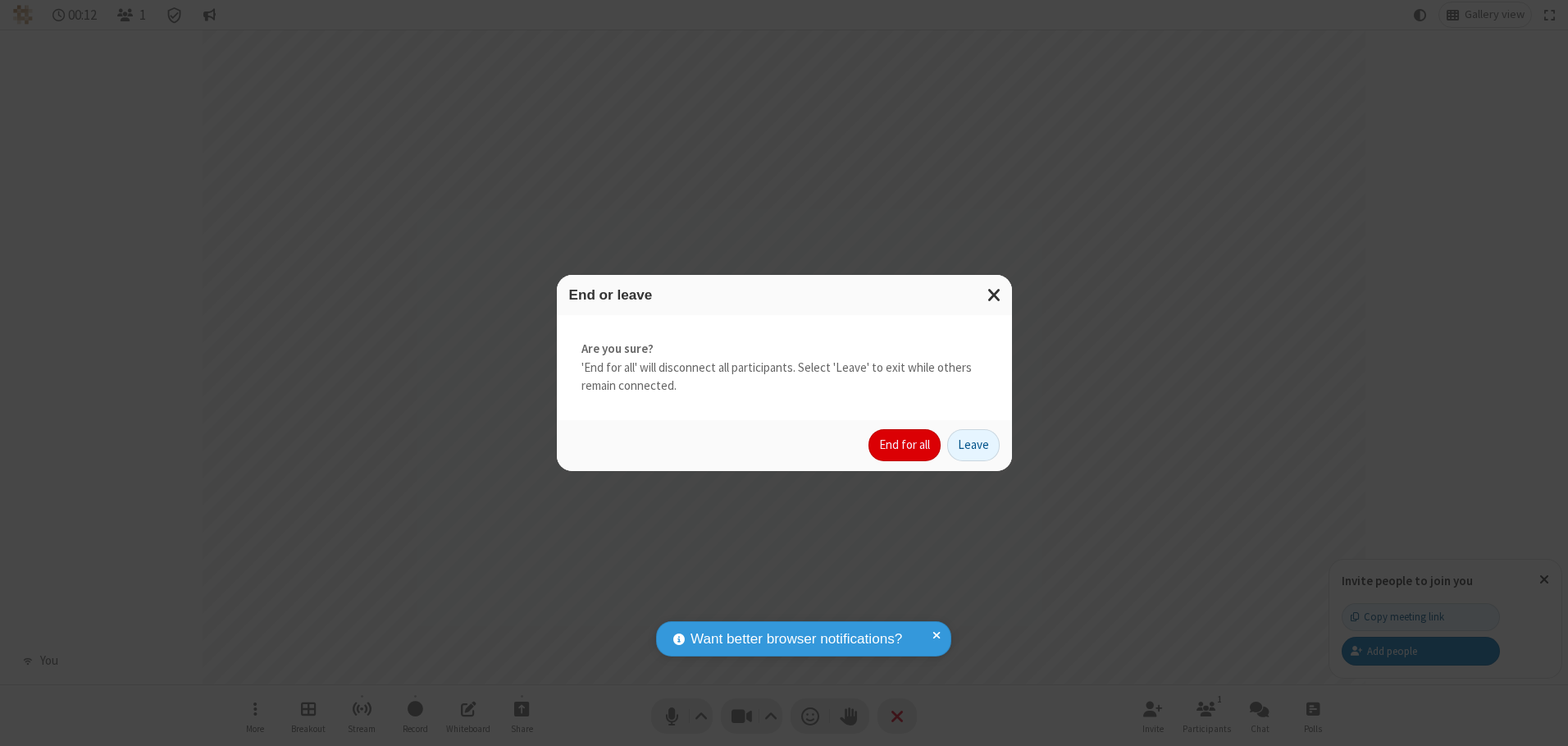
click at [905, 445] on button "End for all" at bounding box center [905, 445] width 72 height 33
